Goal: Task Accomplishment & Management: Use online tool/utility

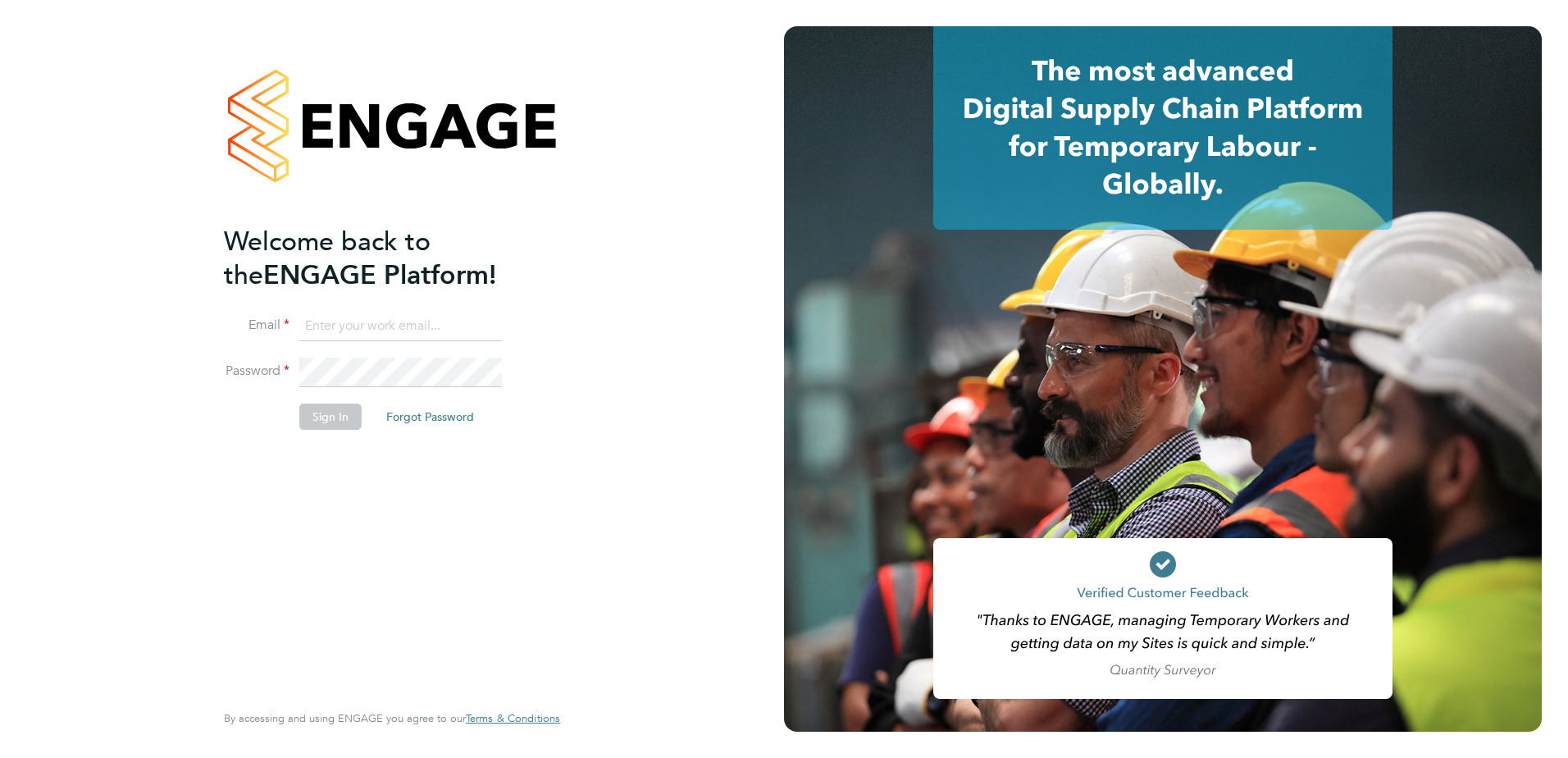
type input "adam.rodway@vistry.co.uk"
click at [337, 404] on button "Sign In" at bounding box center [330, 416] width 62 height 26
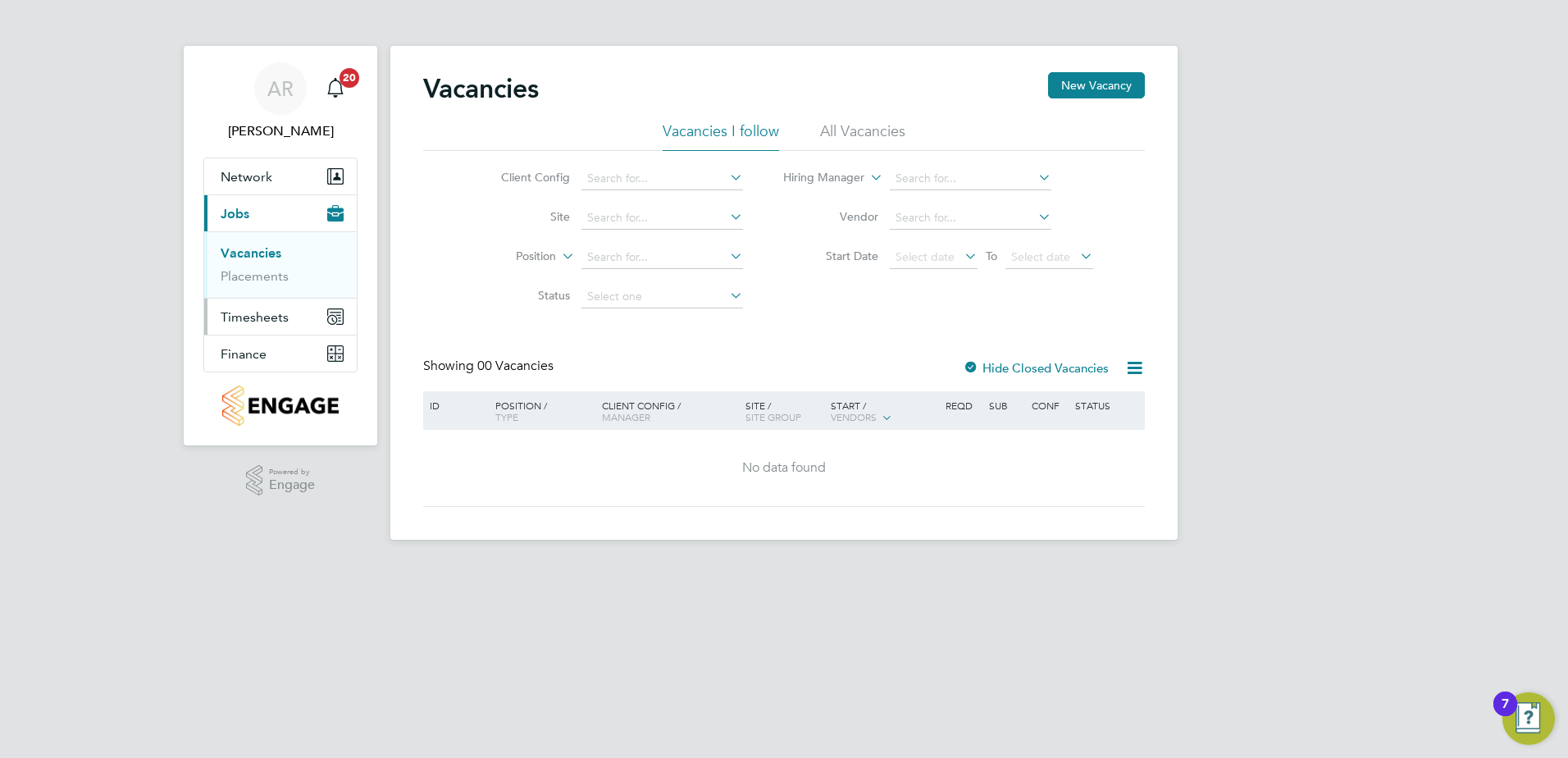
click at [274, 318] on span "Timesheets" at bounding box center [254, 317] width 68 height 16
click at [251, 287] on link "Timesheets" at bounding box center [254, 290] width 68 height 16
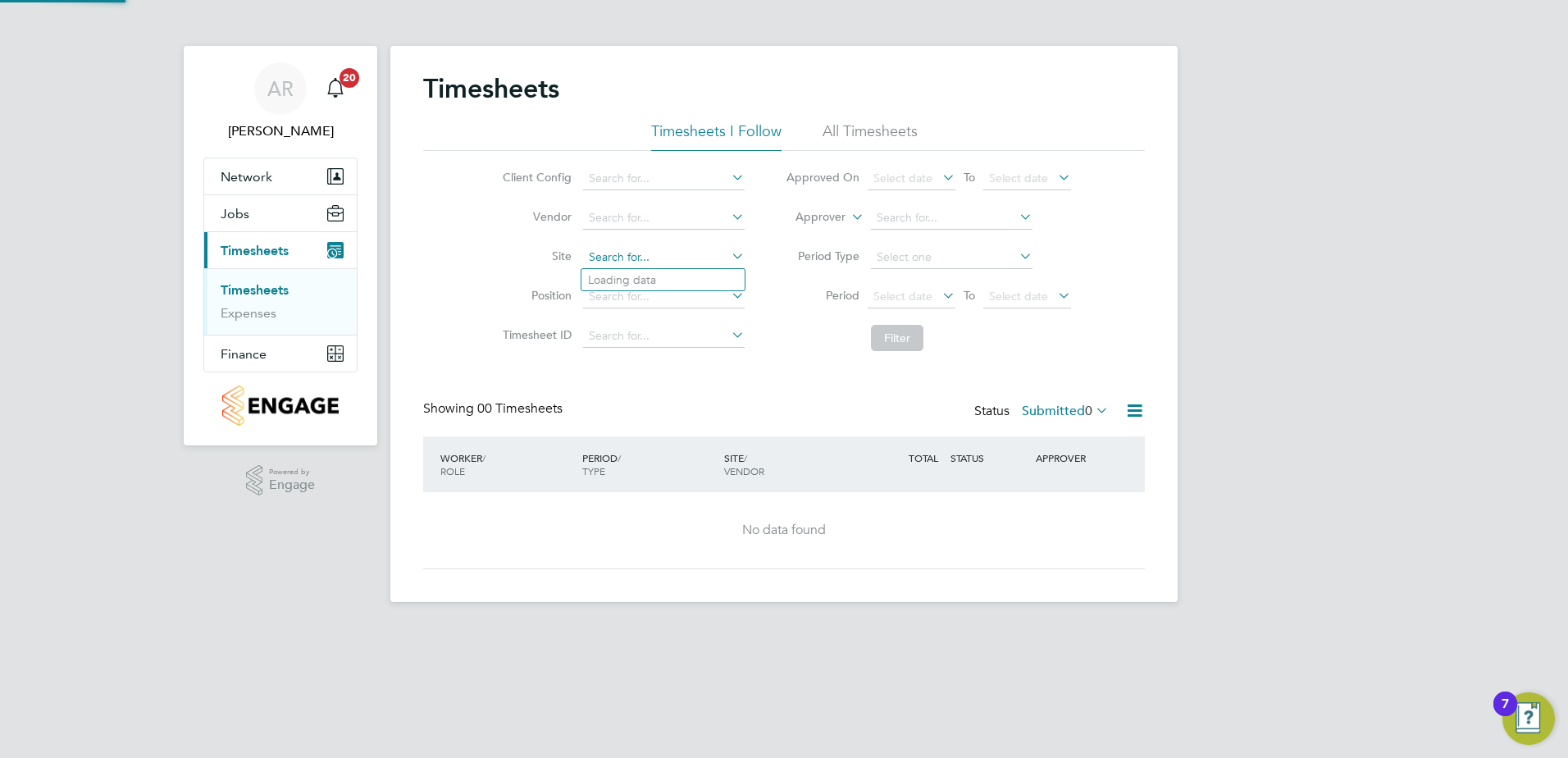
click at [625, 259] on input at bounding box center [664, 258] width 162 height 23
click at [636, 278] on li "Buckingham ( Osier Way)" at bounding box center [684, 280] width 205 height 22
type input "Buckingham (Osier Way)"
click at [887, 133] on li "All Timesheets" at bounding box center [870, 136] width 96 height 29
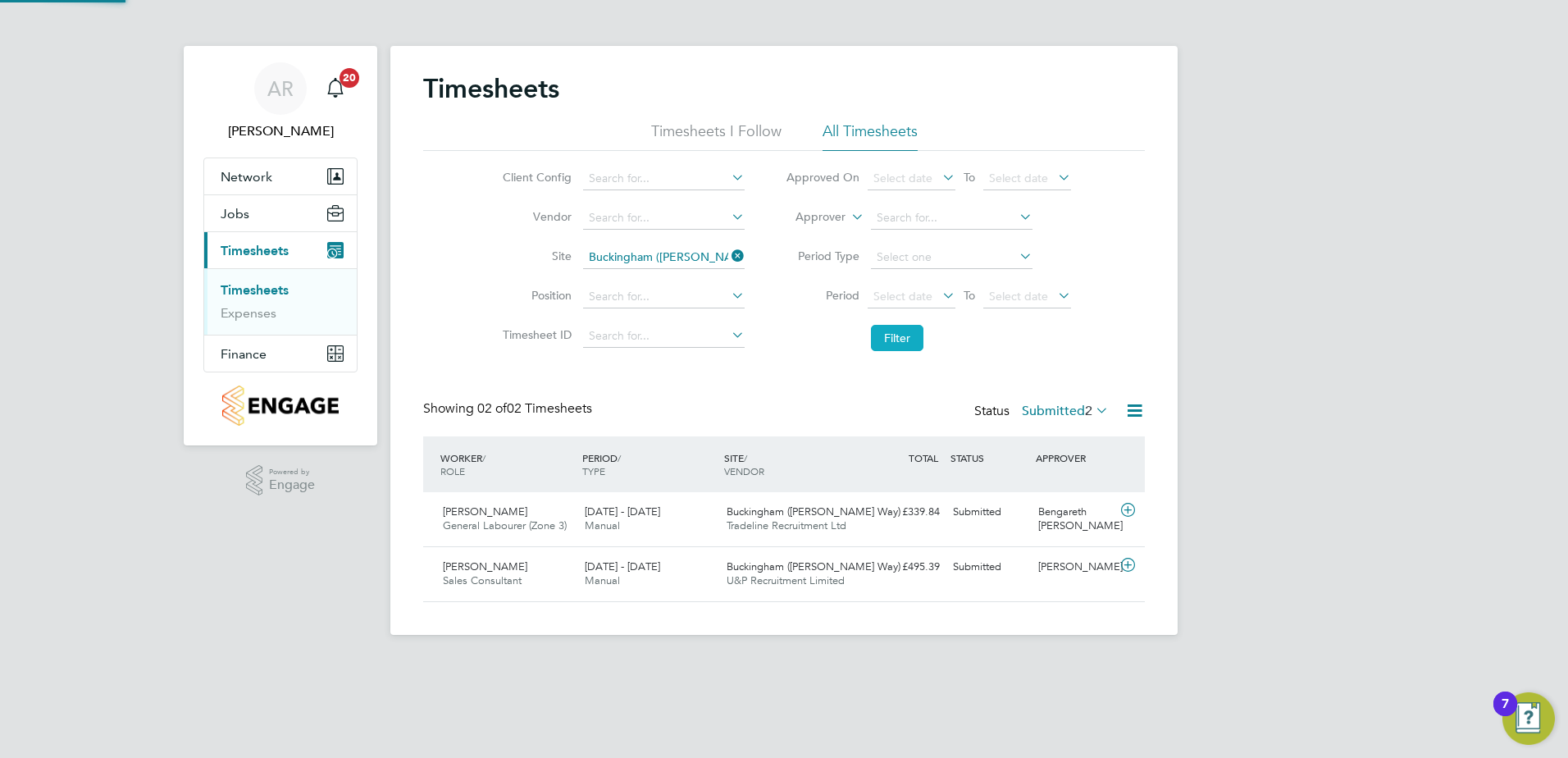
scroll to position [42, 142]
click at [531, 530] on span "General Labourer (Zone 3)" at bounding box center [505, 525] width 124 height 14
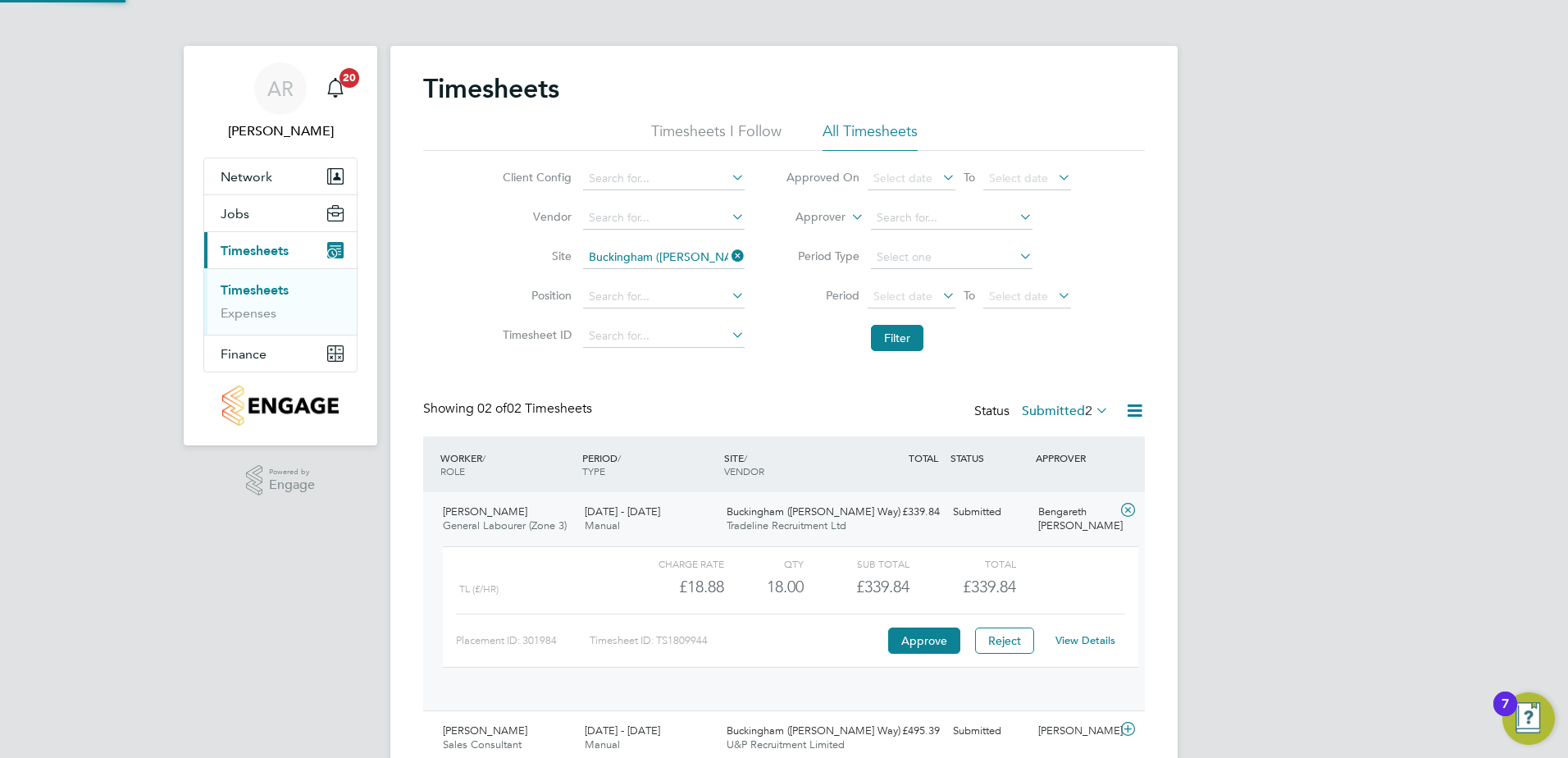
scroll to position [28, 160]
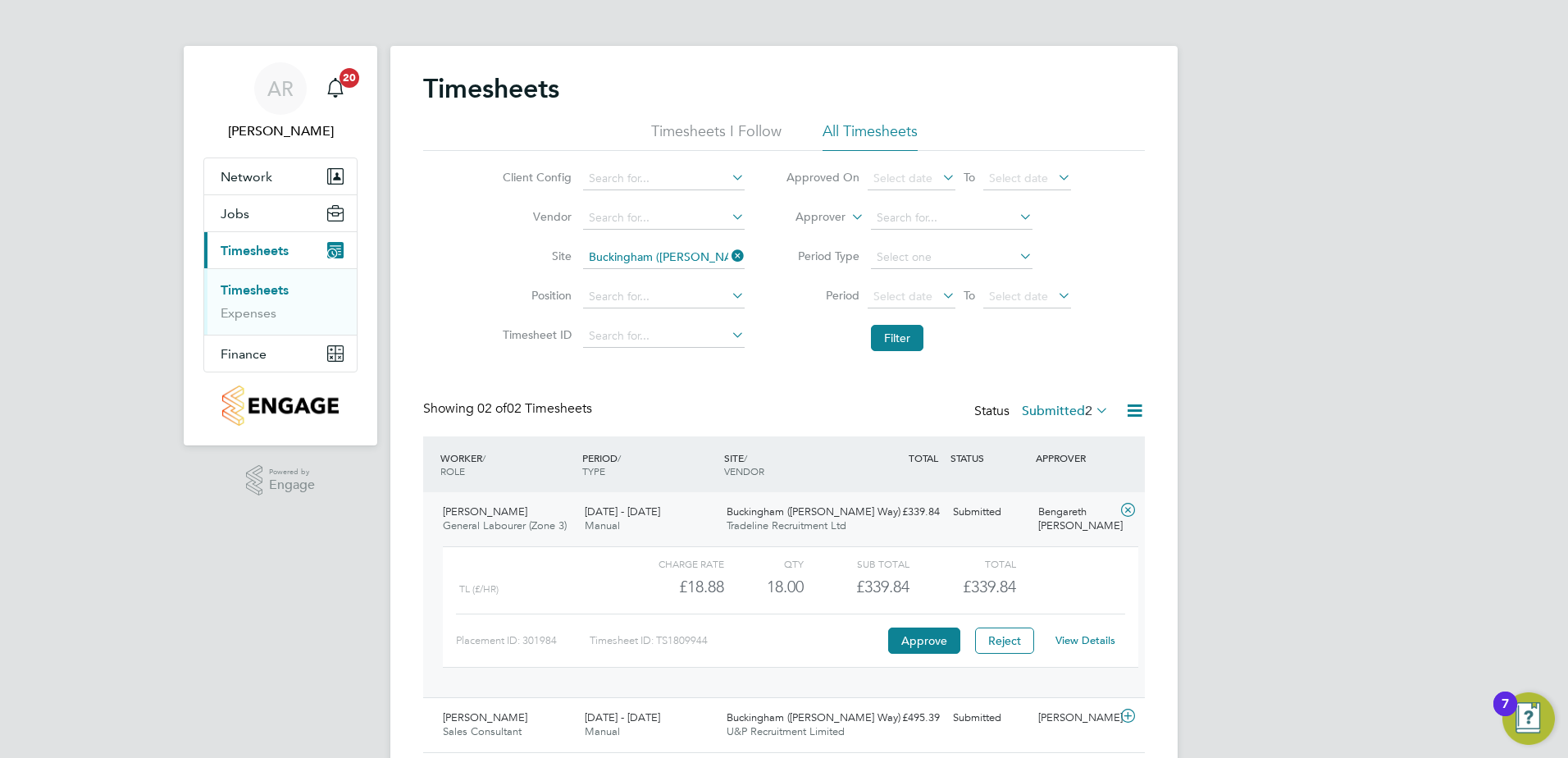
click at [1093, 641] on link "View Details" at bounding box center [1085, 640] width 59 height 14
